Goal: Task Accomplishment & Management: Manage account settings

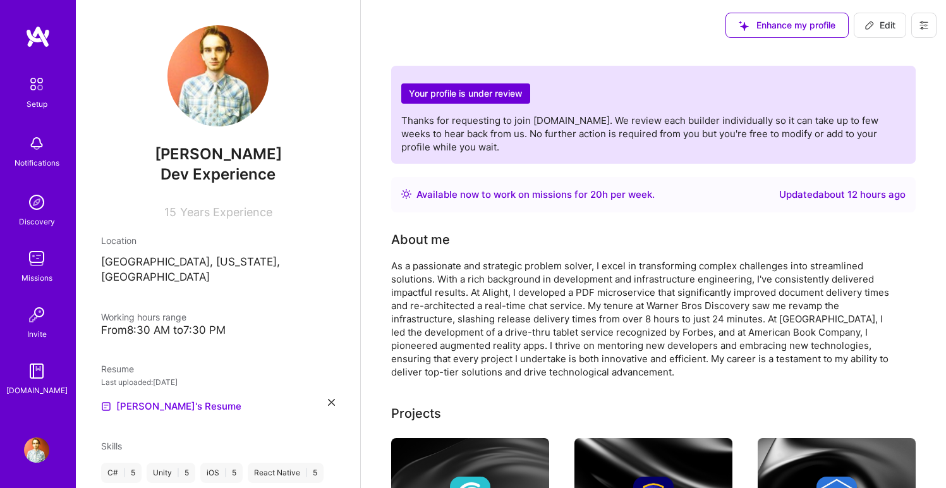
click at [915, 31] on button at bounding box center [923, 25] width 25 height 25
click at [858, 121] on button "Log Out" at bounding box center [889, 118] width 95 height 32
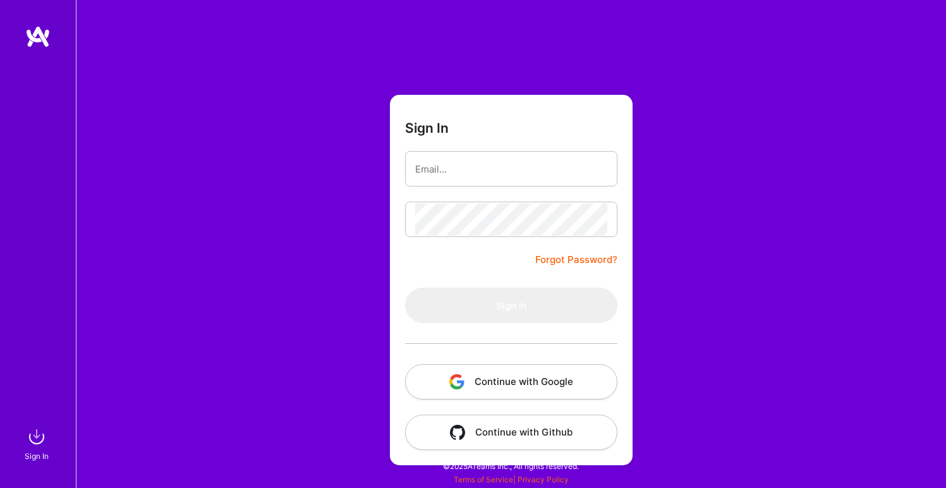
click at [466, 386] on button "Continue with Google" at bounding box center [511, 381] width 212 height 35
